Goal: Task Accomplishment & Management: Use online tool/utility

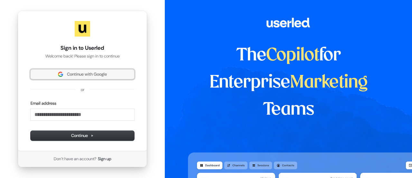
click at [76, 75] on span "Continue with Google" at bounding box center [87, 74] width 40 height 6
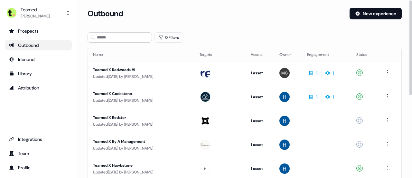
click at [246, 18] on div "Outbound" at bounding box center [216, 14] width 257 height 12
click at [242, 17] on div "Outbound" at bounding box center [216, 14] width 257 height 12
